Goal: Information Seeking & Learning: Learn about a topic

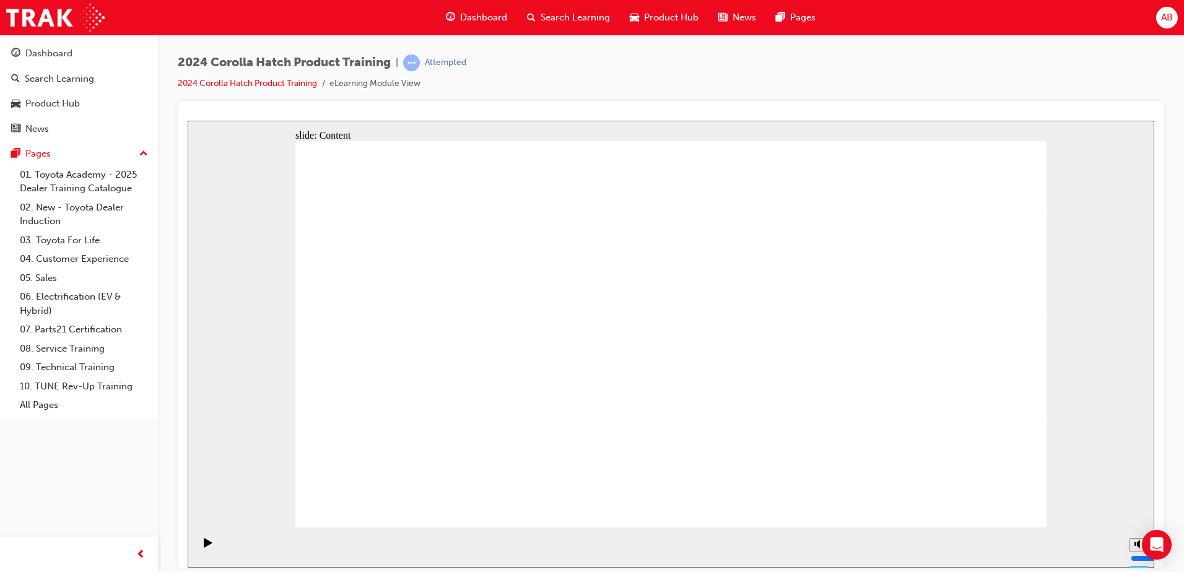
drag, startPoint x: 1015, startPoint y: 506, endPoint x: 989, endPoint y: 505, distance: 26.0
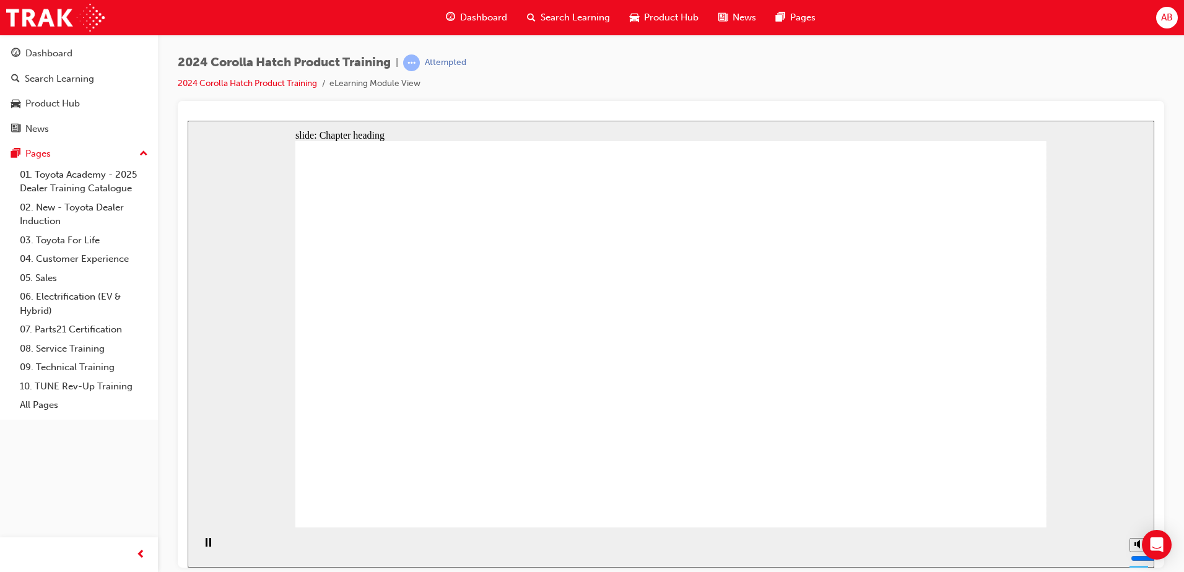
drag, startPoint x: 1002, startPoint y: 154, endPoint x: 1015, endPoint y: 160, distance: 13.8
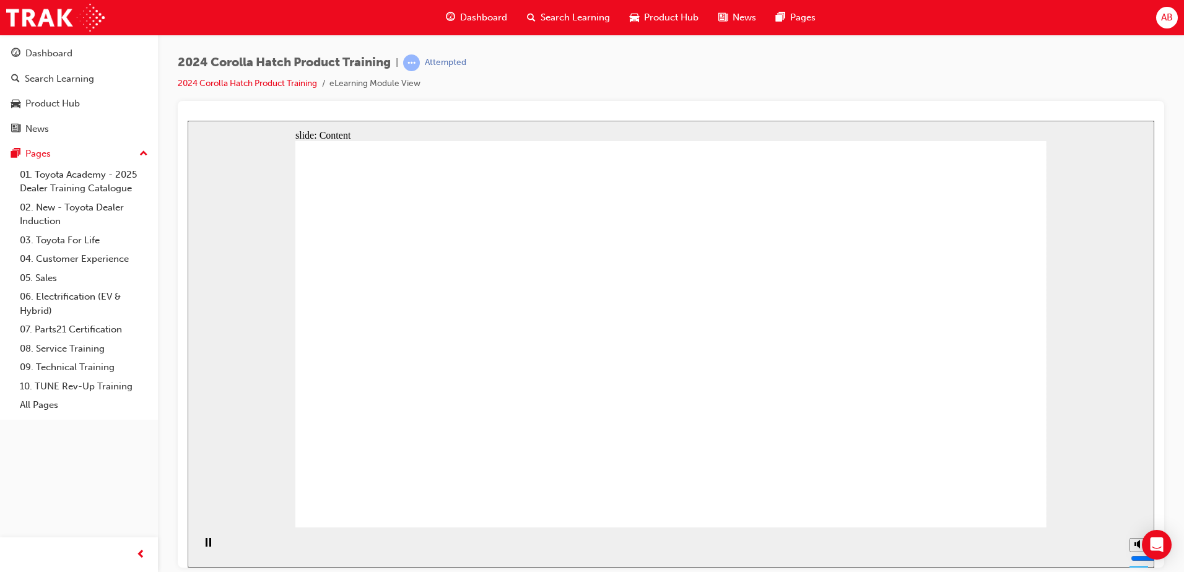
drag, startPoint x: 981, startPoint y: 513, endPoint x: 987, endPoint y: 509, distance: 7.6
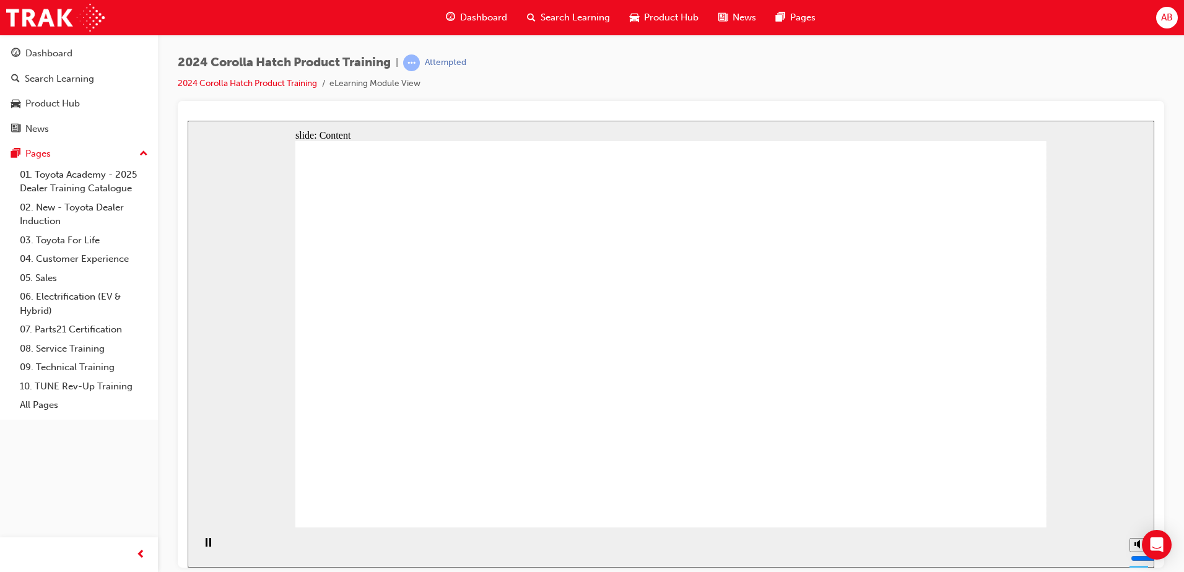
drag, startPoint x: 949, startPoint y: 504, endPoint x: 975, endPoint y: 496, distance: 27.2
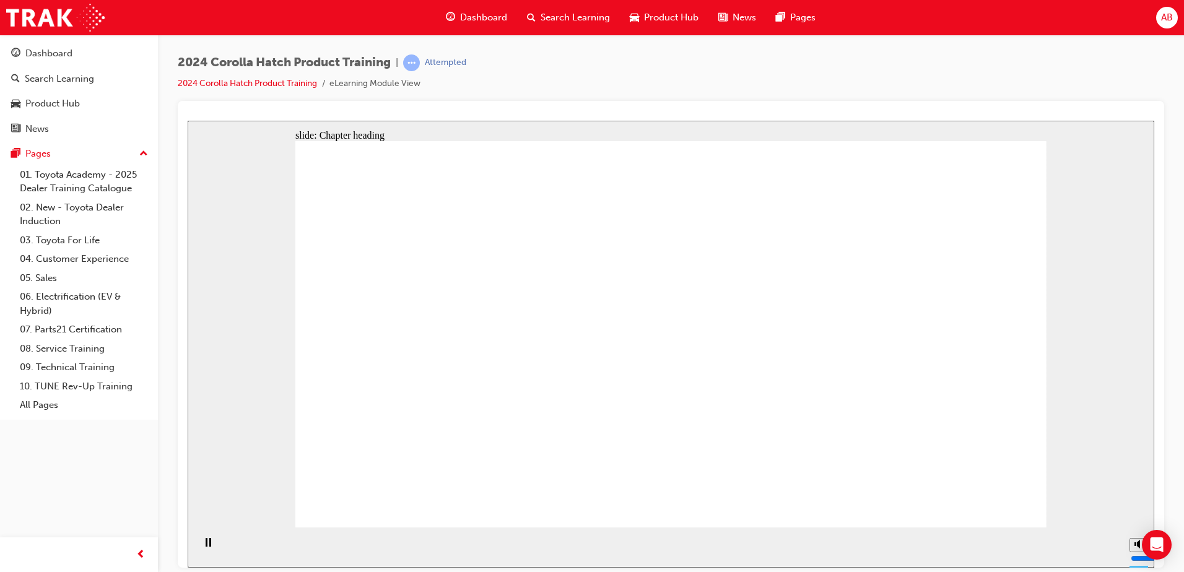
drag, startPoint x: 564, startPoint y: 346, endPoint x: 565, endPoint y: 352, distance: 6.3
drag, startPoint x: 624, startPoint y: 331, endPoint x: 680, endPoint y: 355, distance: 62.1
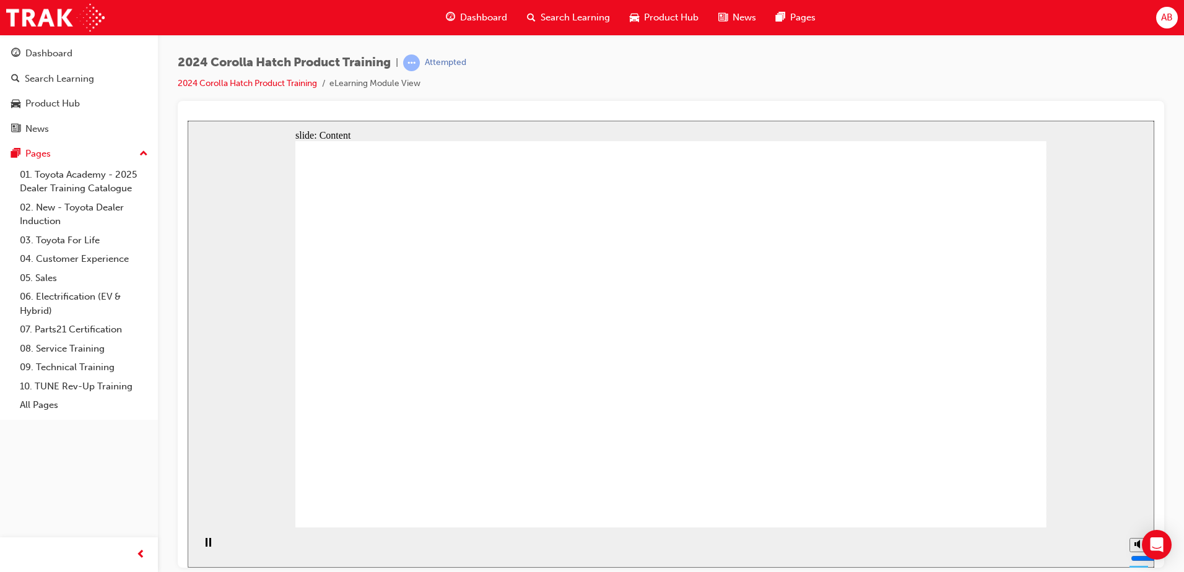
drag, startPoint x: 810, startPoint y: 271, endPoint x: 813, endPoint y: 296, distance: 25.0
drag, startPoint x: 811, startPoint y: 354, endPoint x: 852, endPoint y: 308, distance: 61.4
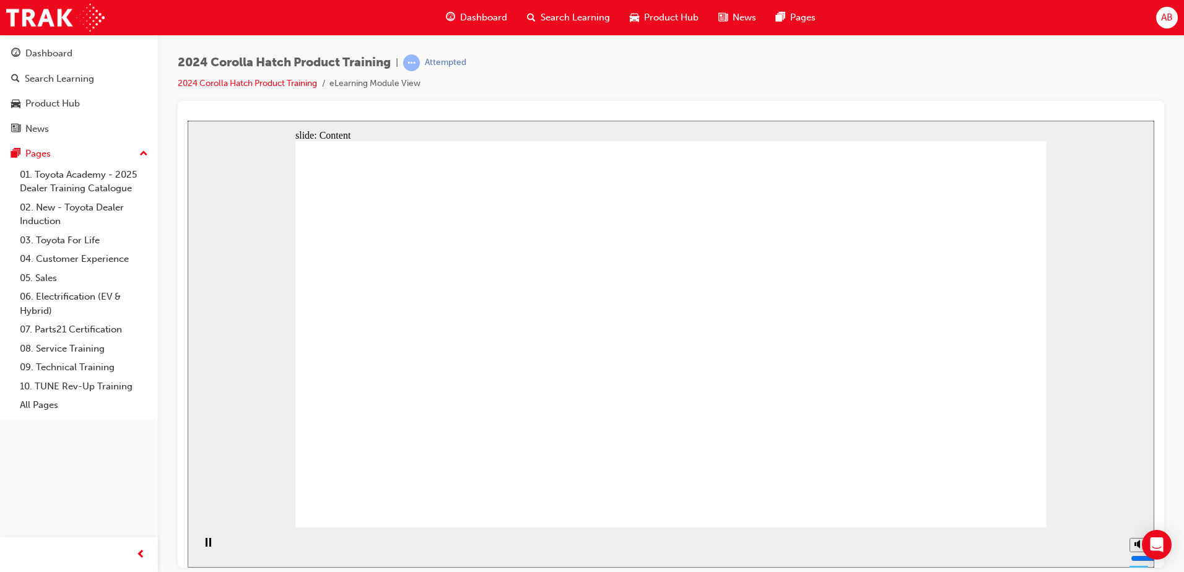
drag, startPoint x: 921, startPoint y: 363, endPoint x: 945, endPoint y: 444, distance: 84.5
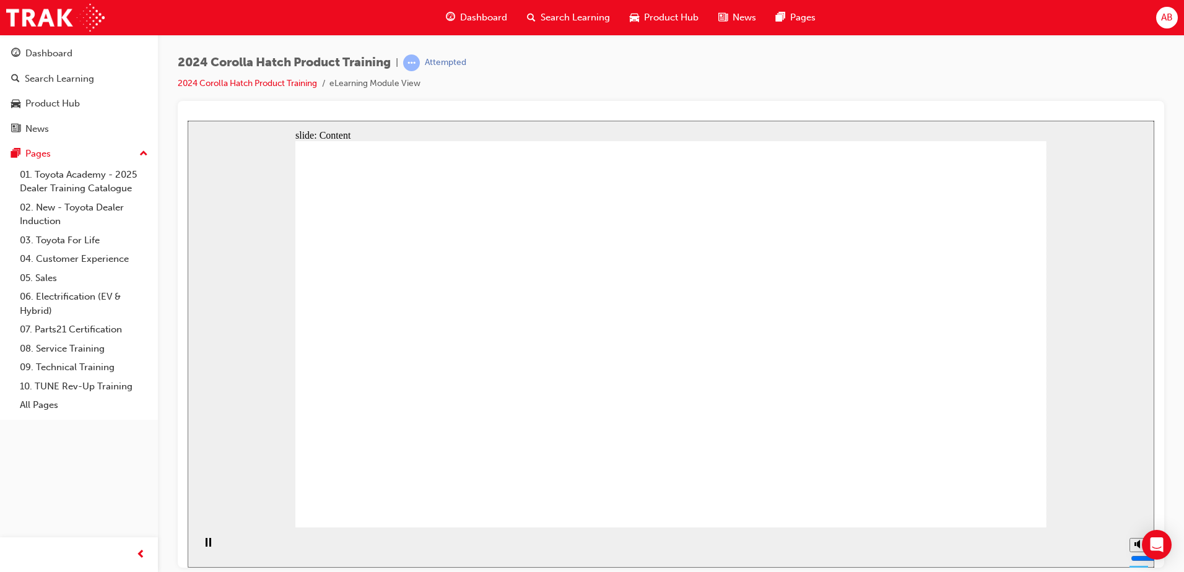
drag, startPoint x: 1021, startPoint y: 493, endPoint x: 1002, endPoint y: 492, distance: 19.2
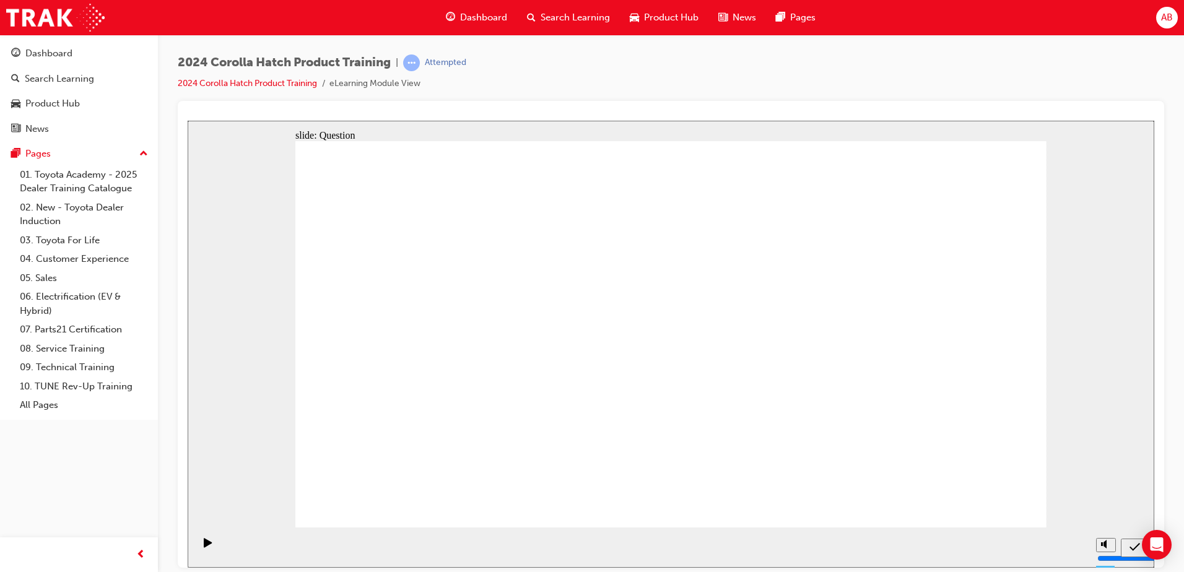
radio input "true"
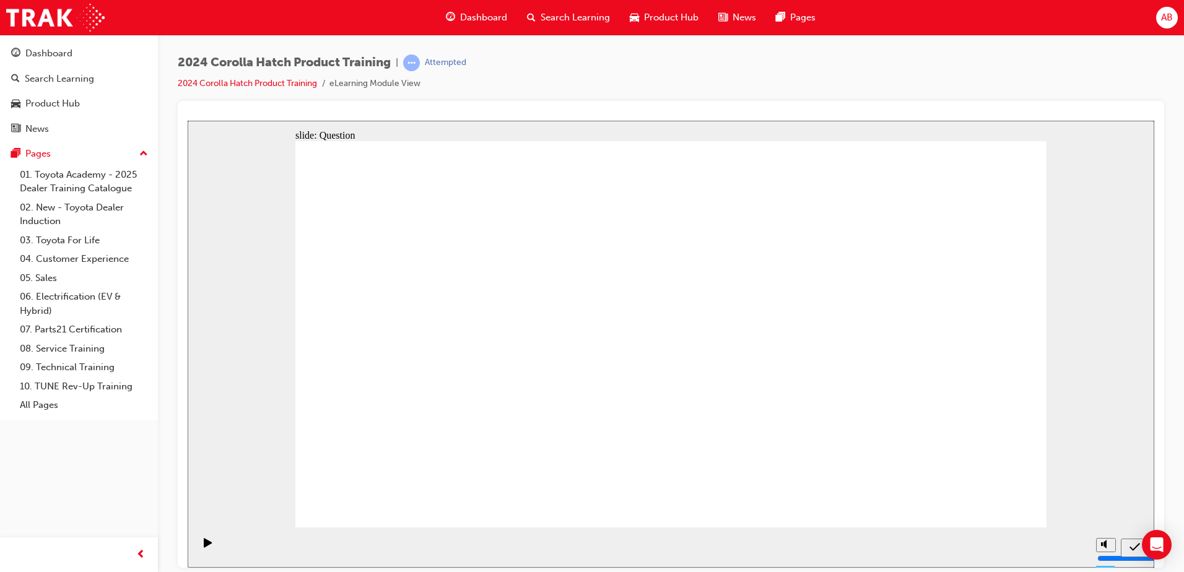
radio input "true"
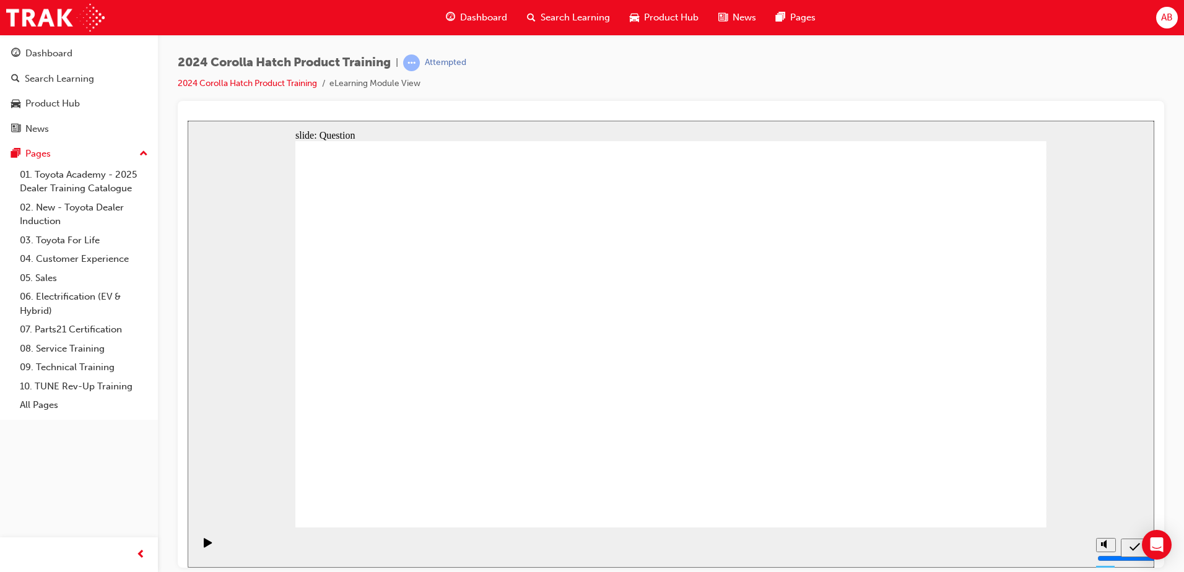
radio input "true"
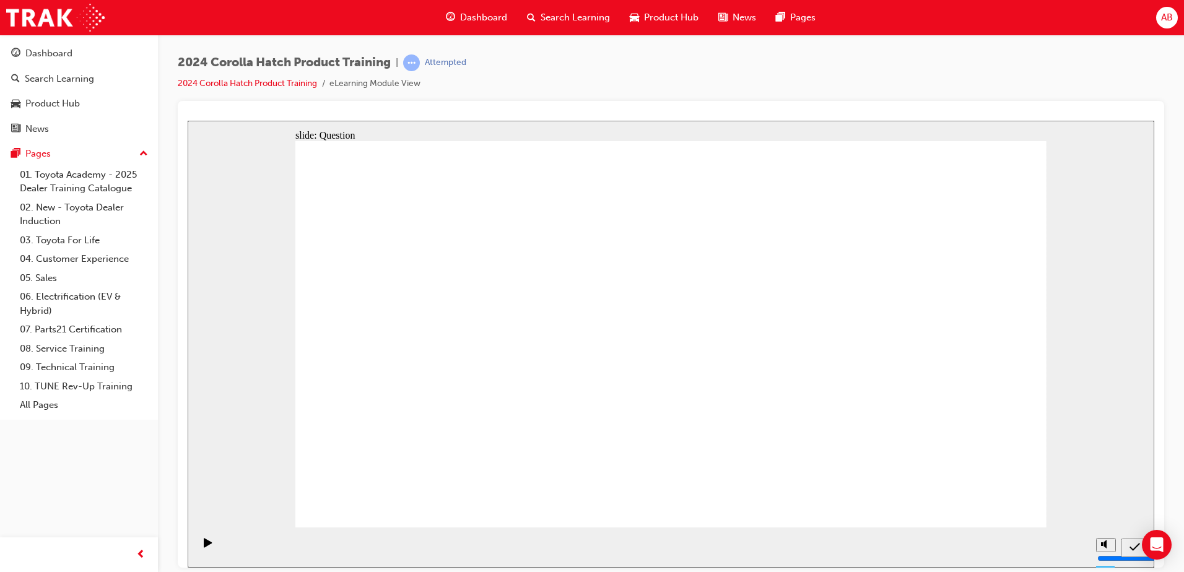
drag, startPoint x: 554, startPoint y: 304, endPoint x: 549, endPoint y: 283, distance: 21.6
drag, startPoint x: 560, startPoint y: 284, endPoint x: 438, endPoint y: 423, distance: 184.7
drag, startPoint x: 814, startPoint y: 313, endPoint x: 682, endPoint y: 433, distance: 178.8
drag, startPoint x: 939, startPoint y: 310, endPoint x: 936, endPoint y: 426, distance: 116.4
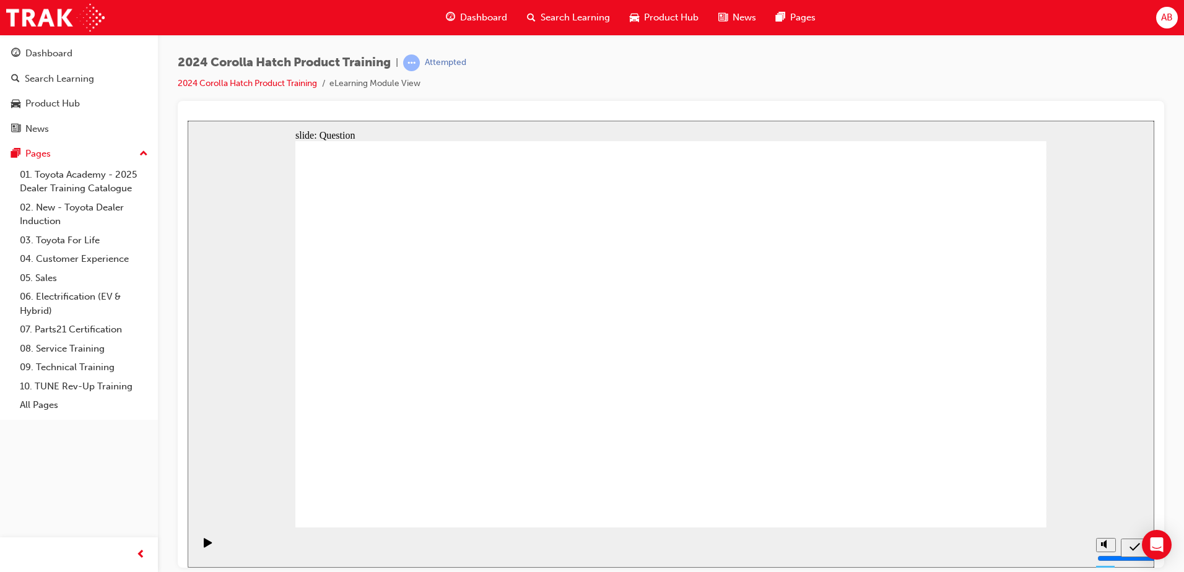
drag, startPoint x: 669, startPoint y: 319, endPoint x: 793, endPoint y: 441, distance: 173.8
drag, startPoint x: 480, startPoint y: 352, endPoint x: 530, endPoint y: 422, distance: 85.7
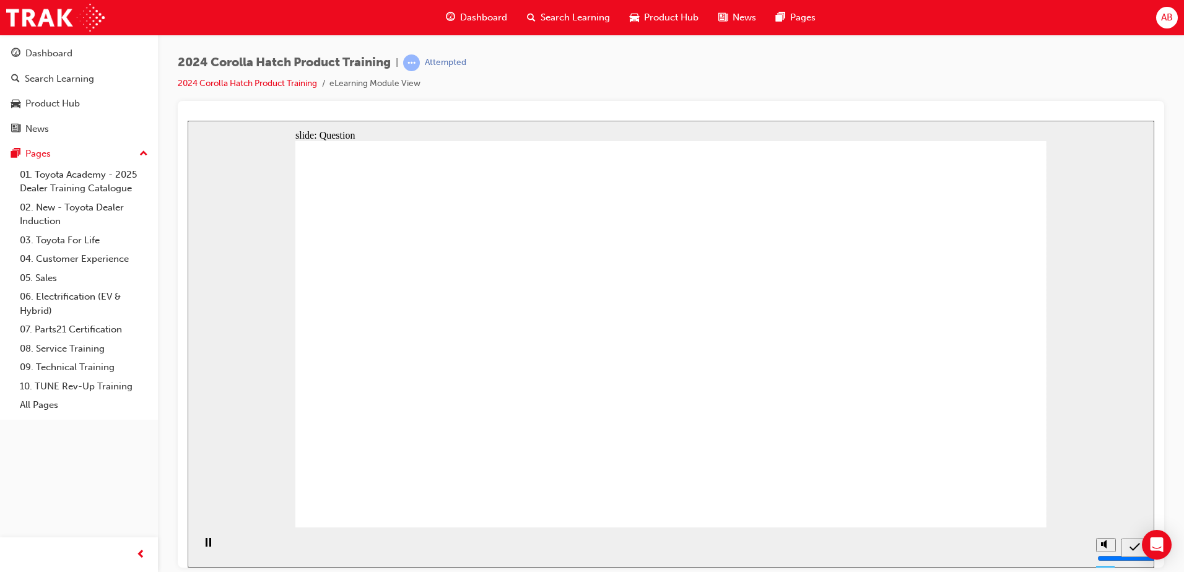
radio input "true"
drag, startPoint x: 704, startPoint y: 430, endPoint x: 700, endPoint y: 424, distance: 7.6
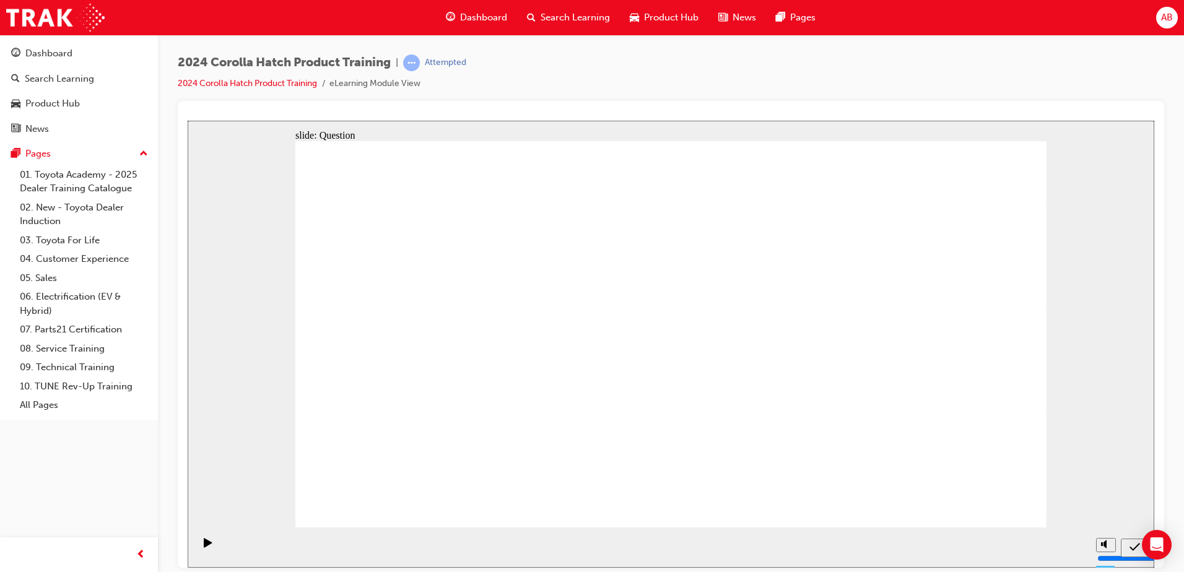
radio input "true"
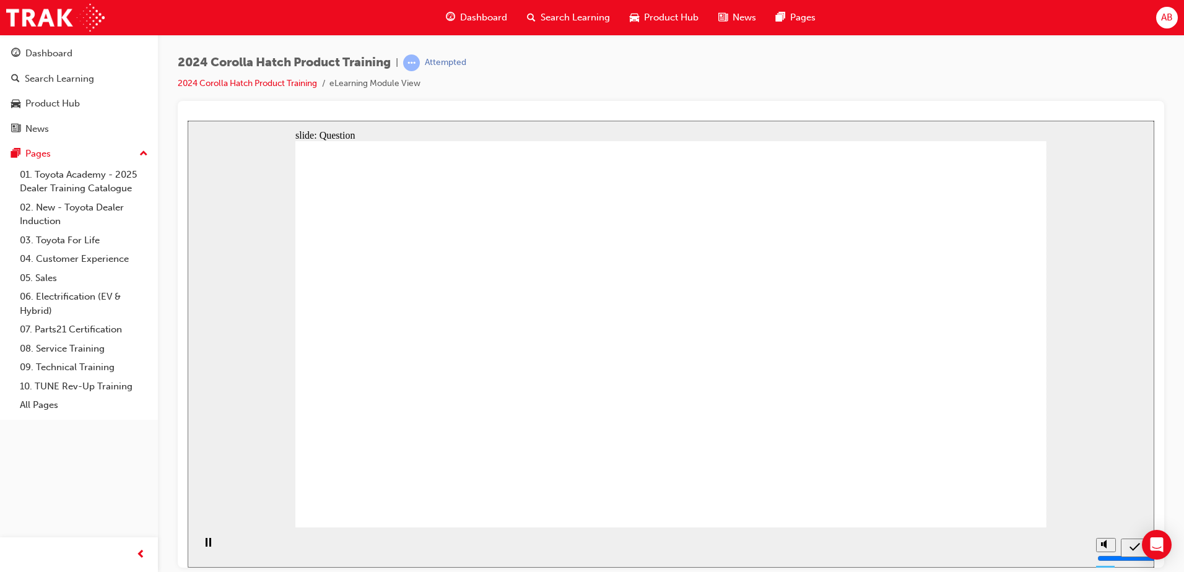
radio input "true"
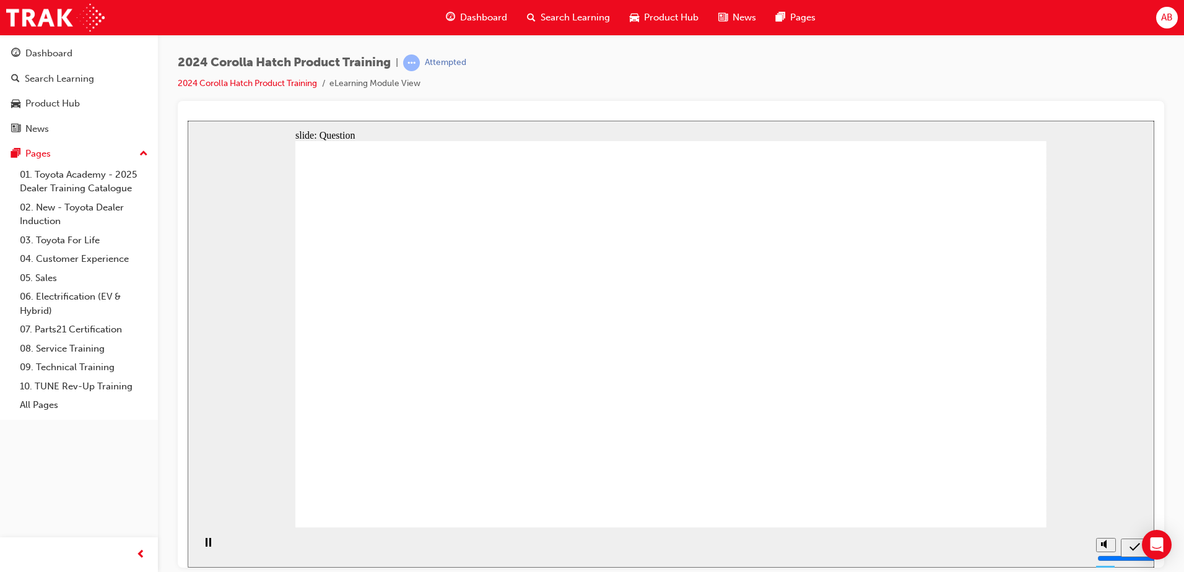
radio input "true"
drag, startPoint x: 917, startPoint y: 318, endPoint x: 922, endPoint y: 433, distance: 114.7
drag, startPoint x: 541, startPoint y: 310, endPoint x: 418, endPoint y: 428, distance: 170.8
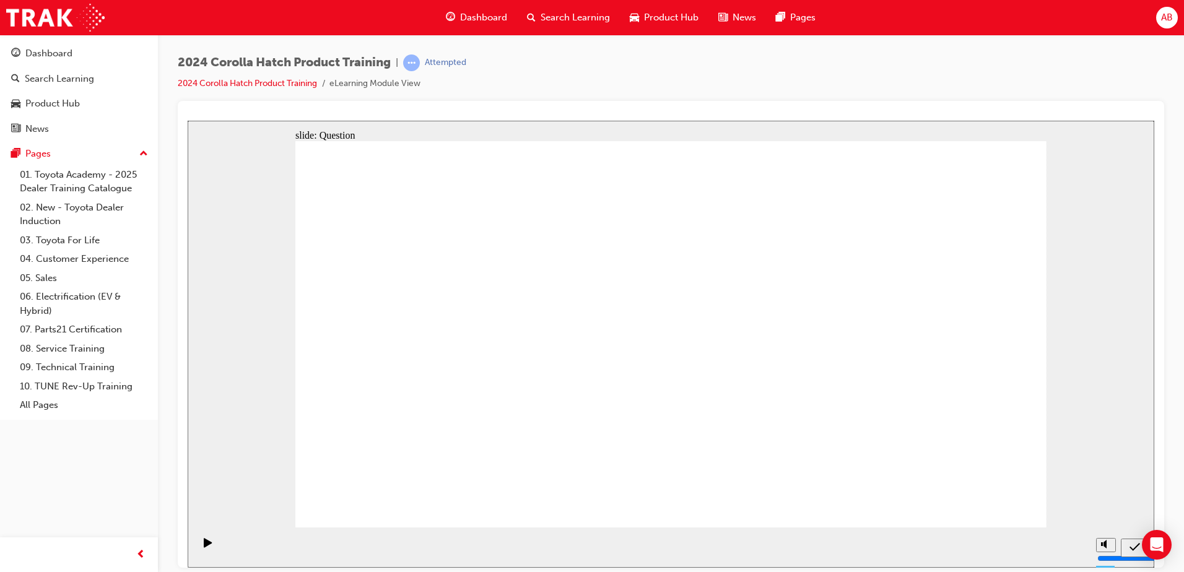
drag, startPoint x: 807, startPoint y: 327, endPoint x: 682, endPoint y: 445, distance: 172.6
drag, startPoint x: 417, startPoint y: 321, endPoint x: 552, endPoint y: 436, distance: 177.0
drag, startPoint x: 656, startPoint y: 342, endPoint x: 765, endPoint y: 445, distance: 149.4
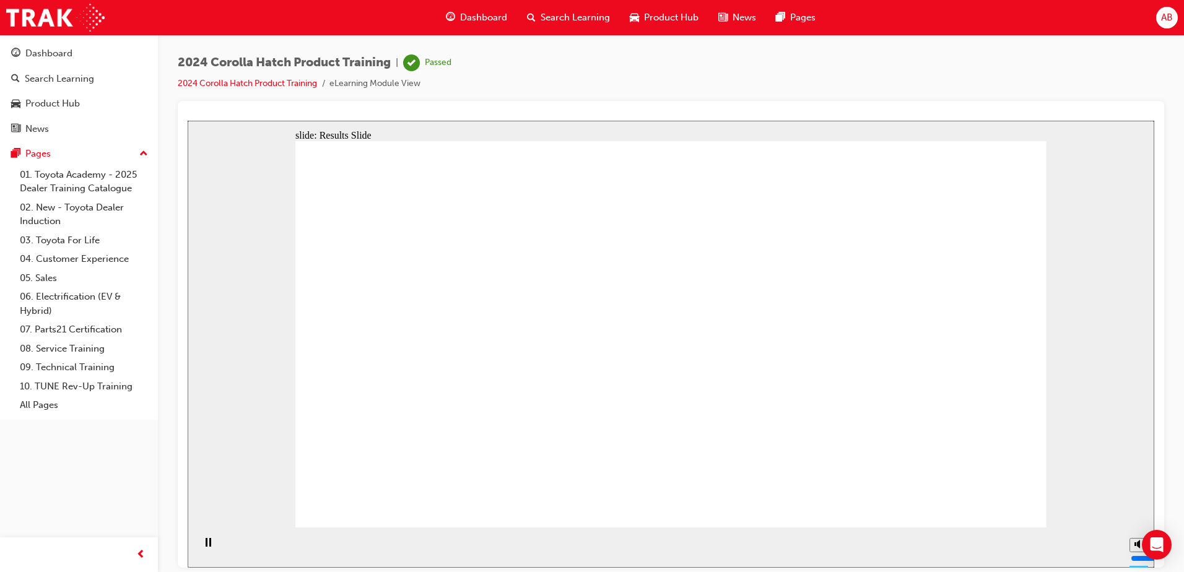
drag, startPoint x: 972, startPoint y: 489, endPoint x: 1001, endPoint y: 501, distance: 31.1
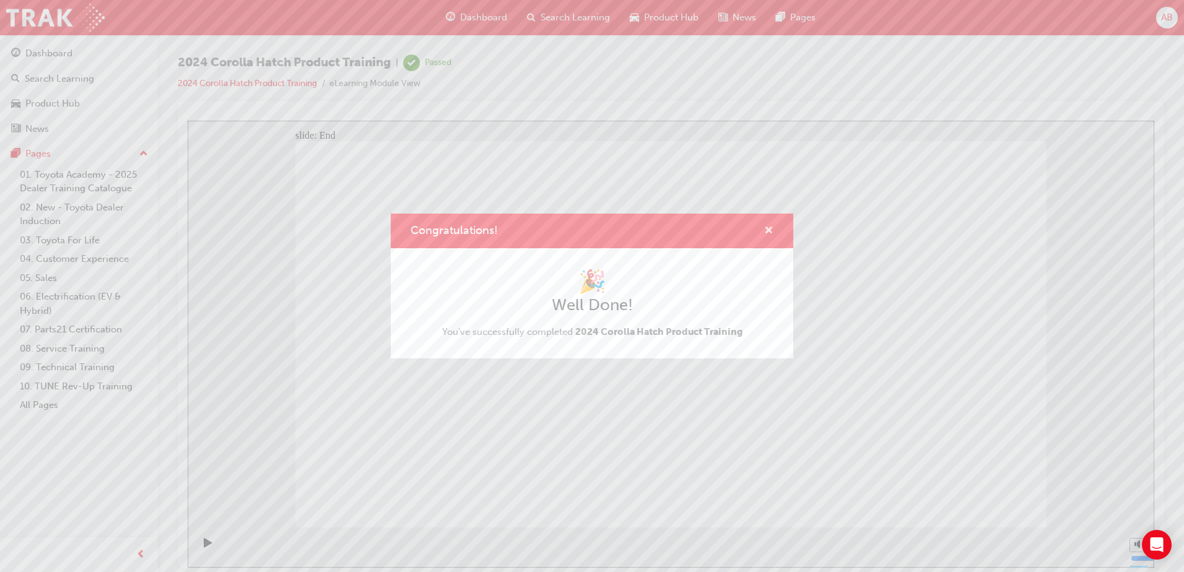
click at [768, 230] on span "cross-icon" at bounding box center [768, 231] width 9 height 11
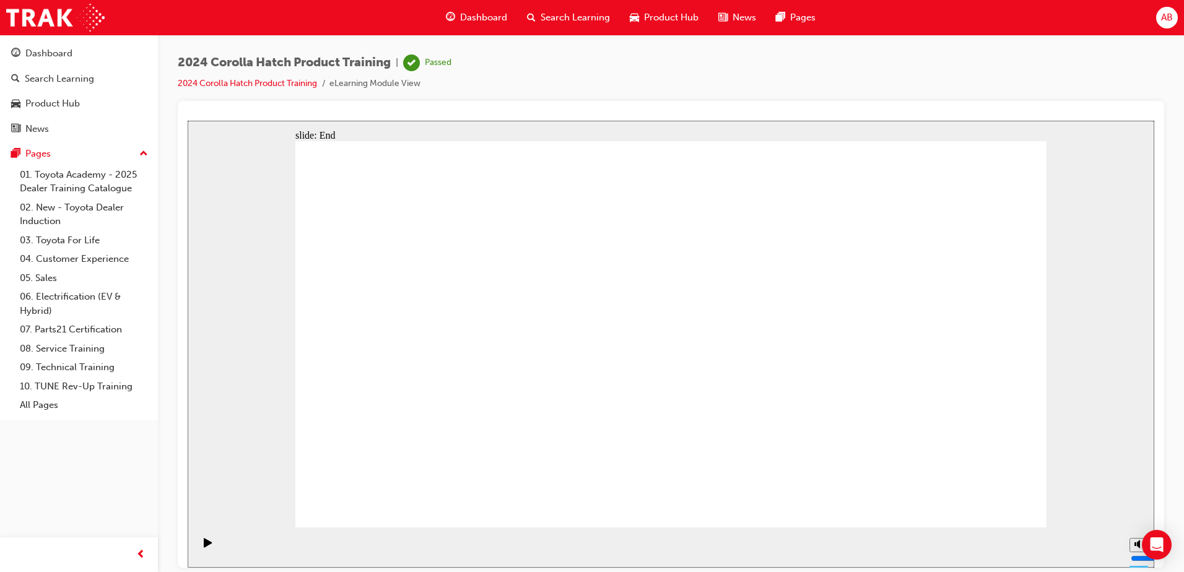
click at [478, 15] on span "Dashboard" at bounding box center [483, 18] width 47 height 14
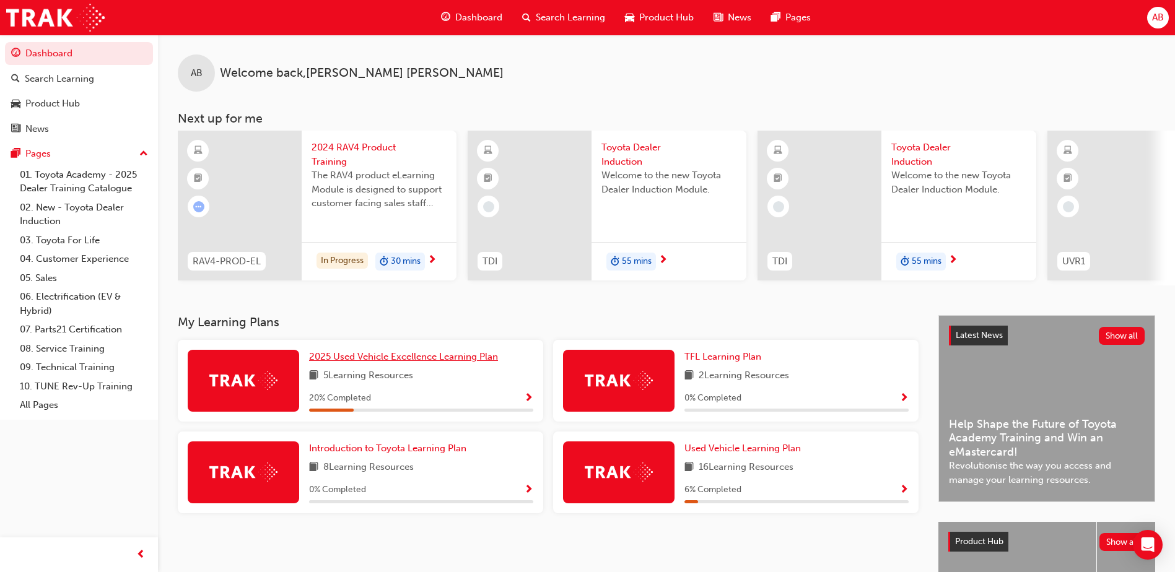
click at [379, 360] on span "2025 Used Vehicle Excellence Learning Plan" at bounding box center [403, 356] width 189 height 11
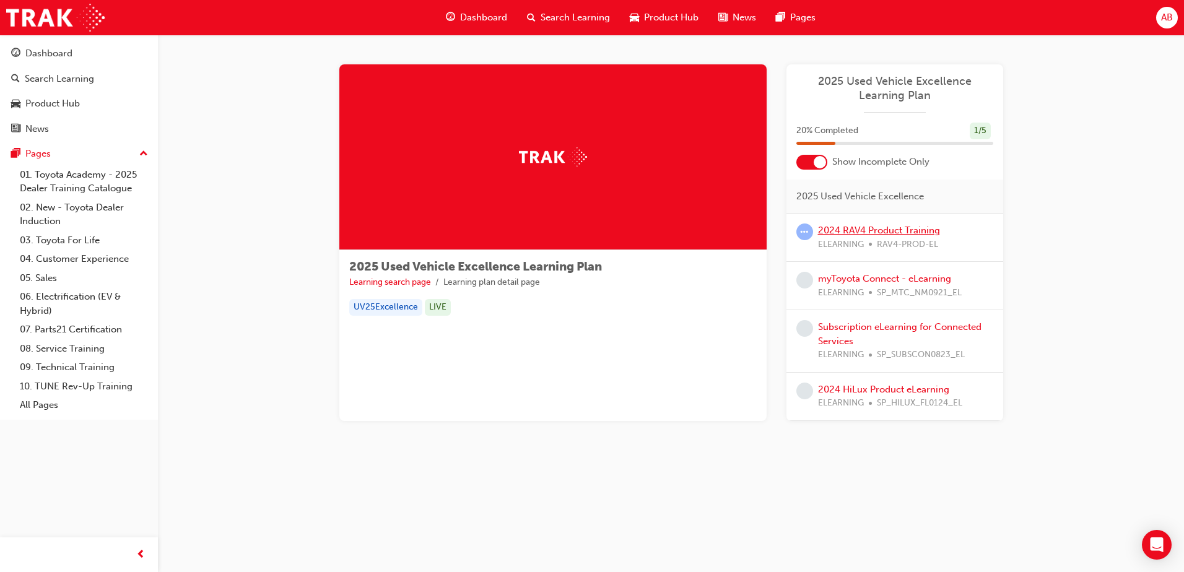
click at [830, 232] on link "2024 RAV4 Product Training" at bounding box center [879, 230] width 122 height 11
